Goal: Task Accomplishment & Management: Use online tool/utility

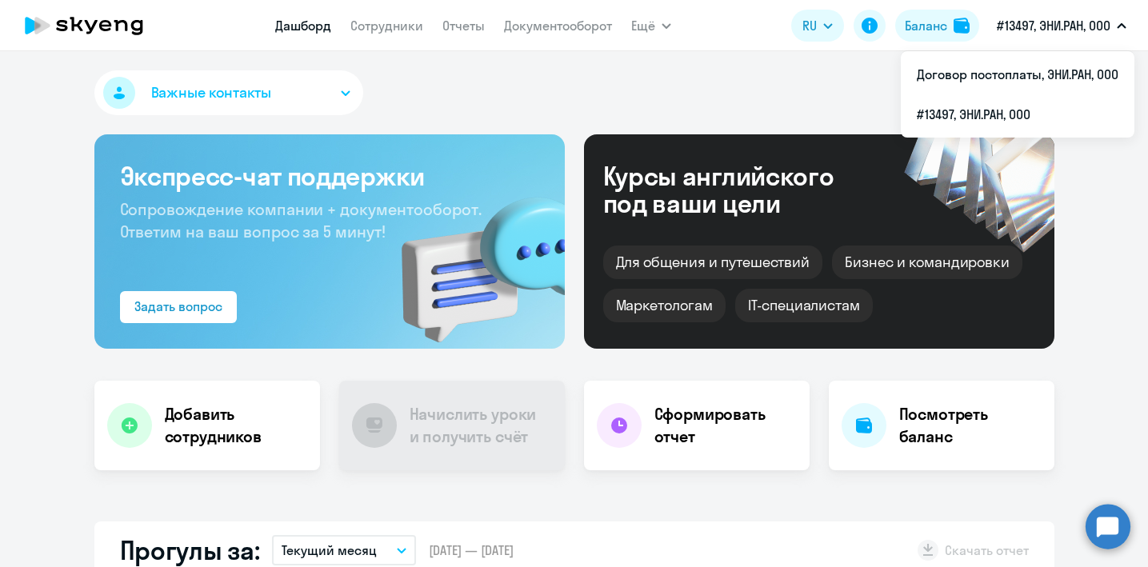
click at [1047, 82] on li "Договор постоплаты, ЭНИ.РАН, ООО" at bounding box center [1018, 74] width 234 height 40
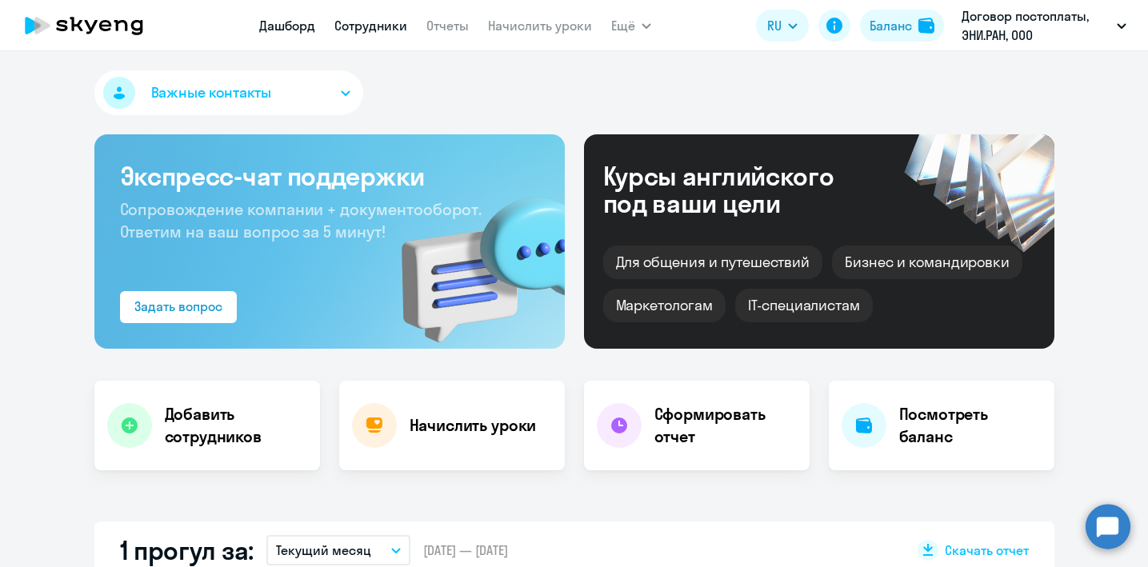
click at [378, 25] on link "Сотрудники" at bounding box center [370, 26] width 73 height 16
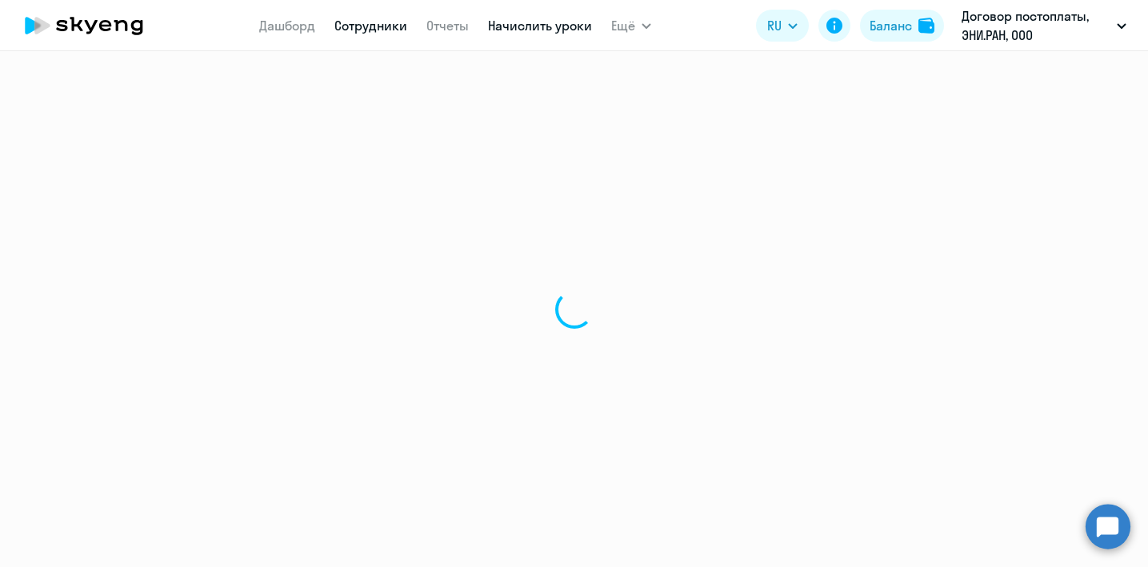
select select "30"
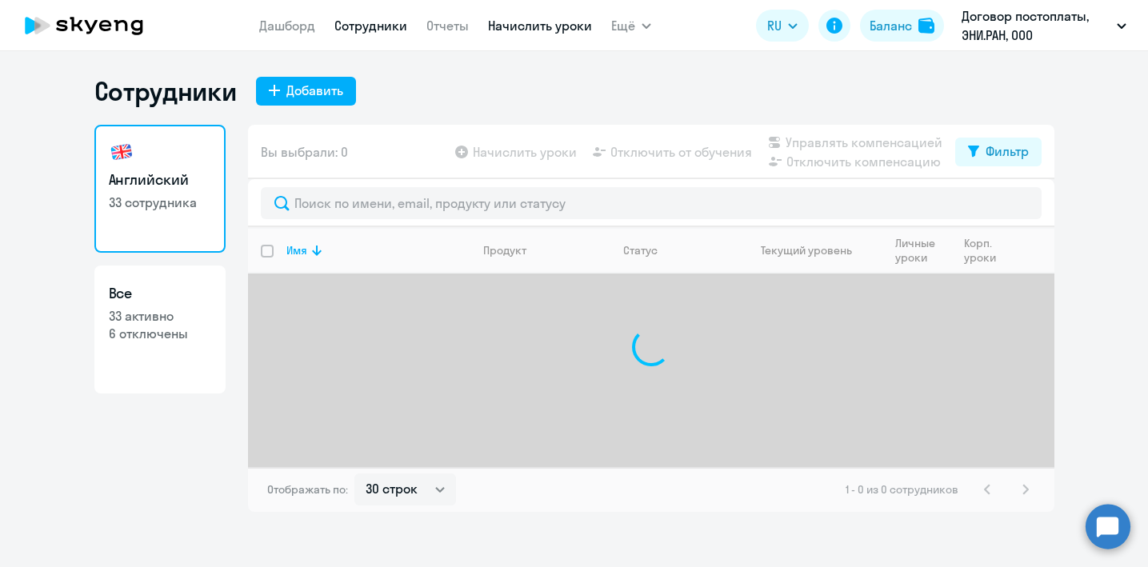
click at [547, 23] on link "Начислить уроки" at bounding box center [540, 26] width 104 height 16
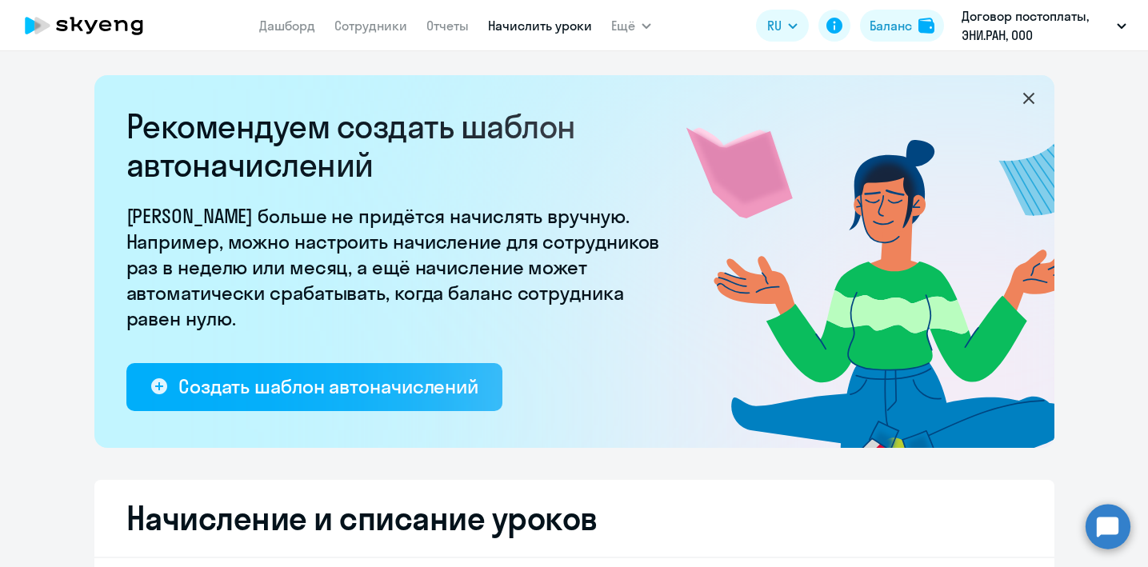
select select "10"
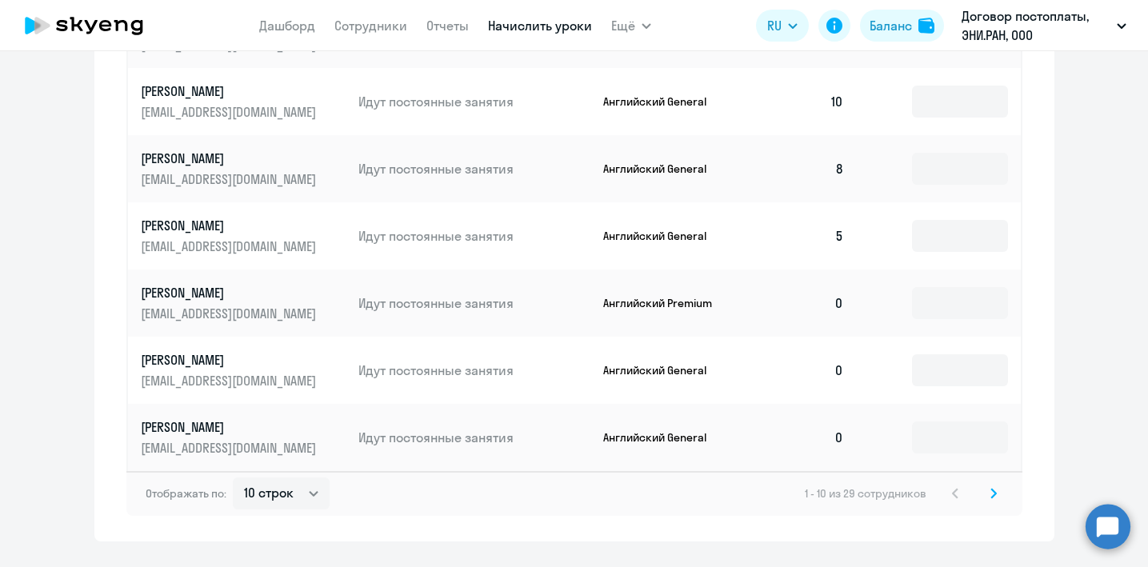
scroll to position [1062, 0]
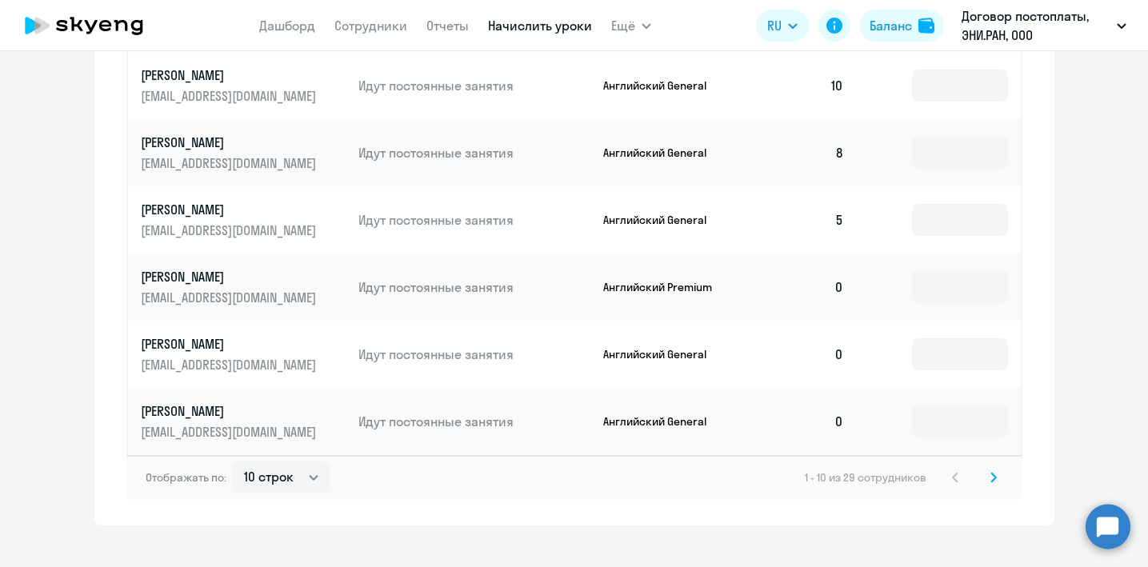
click at [991, 479] on icon at bounding box center [994, 477] width 6 height 11
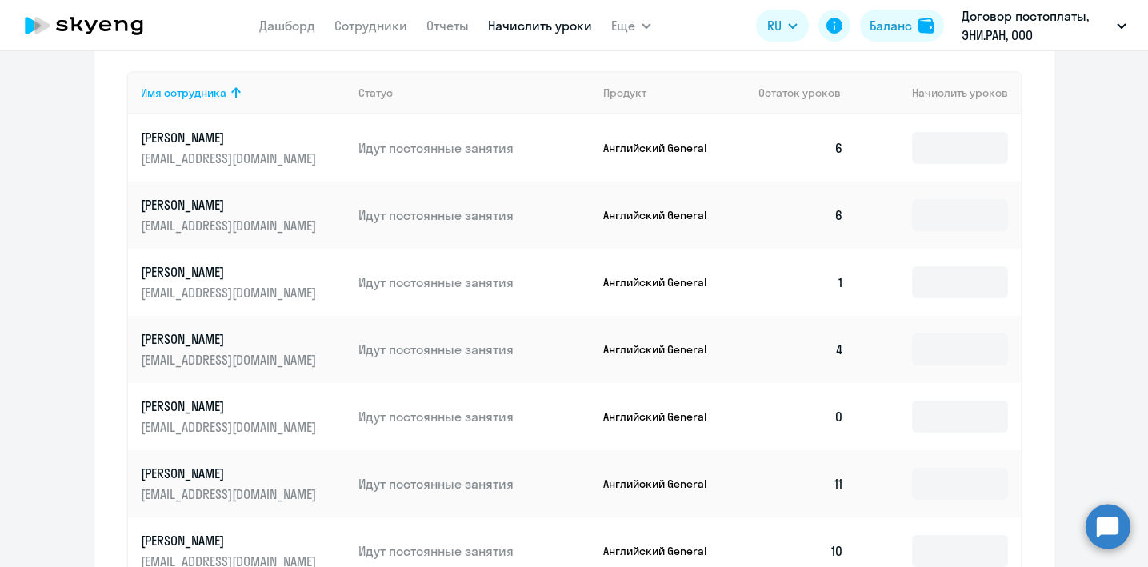
scroll to position [723, 0]
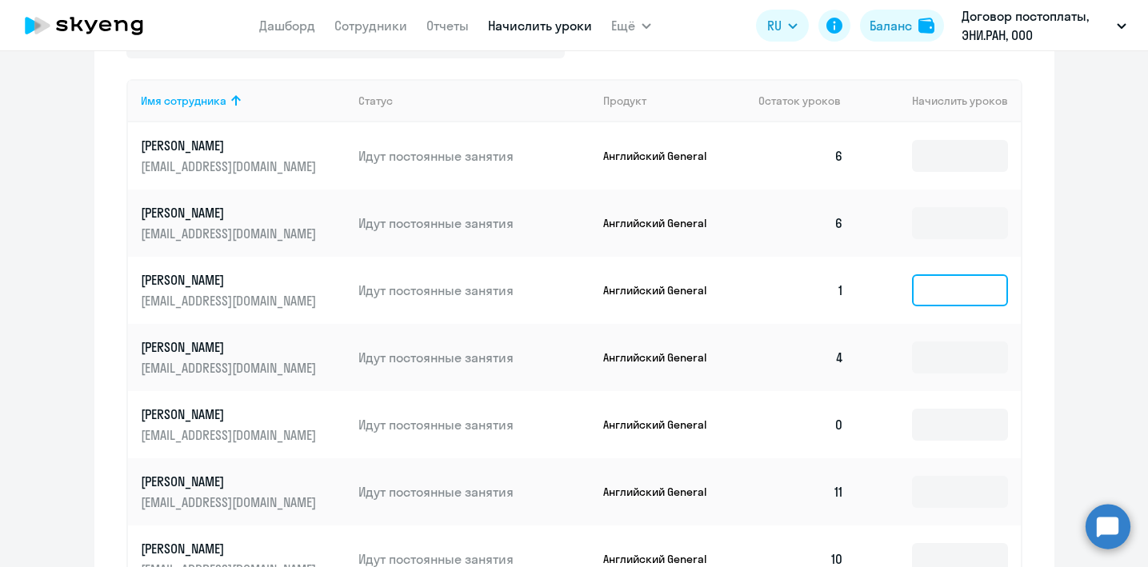
click at [934, 290] on input at bounding box center [960, 290] width 96 height 32
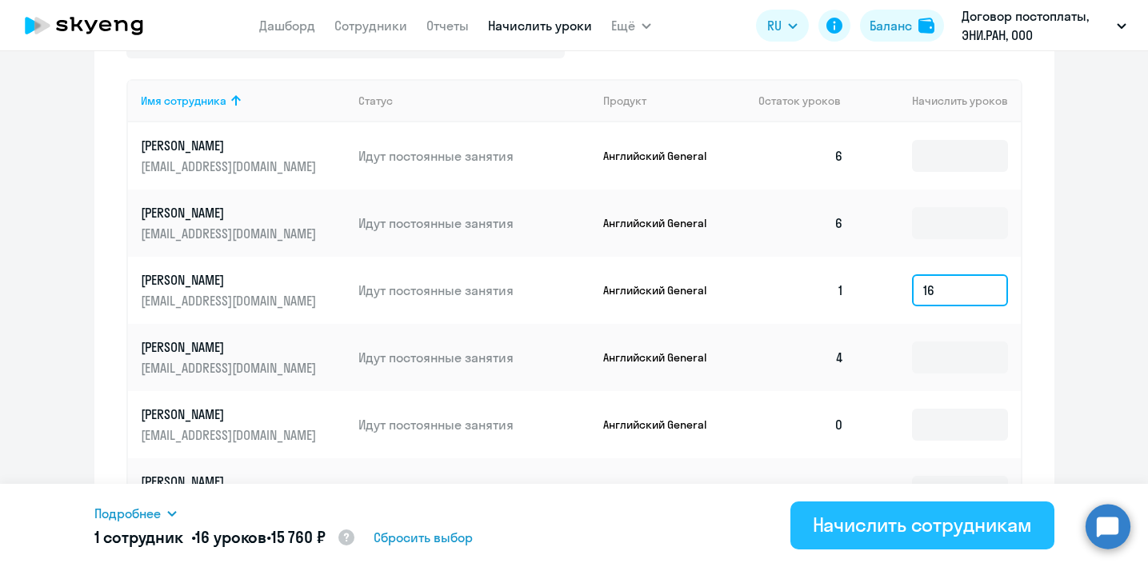
type input "16"
click at [907, 526] on div "Начислить сотрудникам" at bounding box center [922, 525] width 219 height 26
